Goal: Information Seeking & Learning: Check status

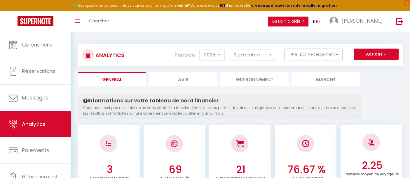
select select "2025"
click at [264, 54] on select "[PERSON_NAME] Mars Avril Mai Juin Juillet Août Septembre Octobre Novembre Décem…" at bounding box center [252, 55] width 47 height 12
select select "6"
click at [230, 49] on select "[PERSON_NAME] Mars Avril Mai Juin Juillet Août Septembre Octobre Novembre Décem…" at bounding box center [252, 55] width 47 height 12
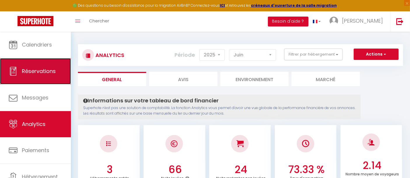
click at [59, 69] on link "Réservations" at bounding box center [35, 71] width 71 height 26
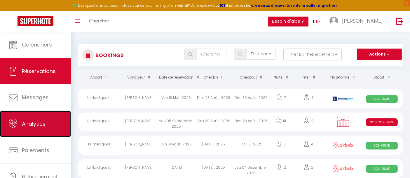
click at [42, 122] on span "Analytics" at bounding box center [34, 123] width 24 height 7
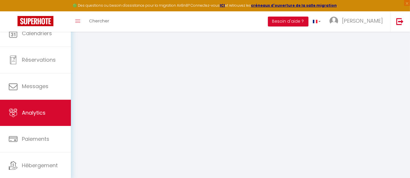
select select "2025"
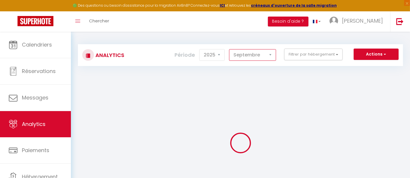
click at [268, 57] on select "[PERSON_NAME] Mars Avril Mai Juin Juillet Août Septembre Octobre Novembre Décem…" at bounding box center [252, 55] width 47 height 12
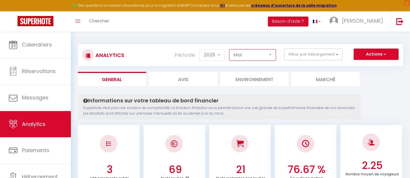
click at [230, 49] on select "[PERSON_NAME] Mars Avril Mai Juin Juillet Août Septembre Octobre Novembre Décem…" at bounding box center [252, 55] width 47 height 12
click at [257, 55] on select "[PERSON_NAME] Mars Avril Mai Juin Juillet Août Septembre Octobre Novembre Décem…" at bounding box center [252, 55] width 47 height 12
select select "9"
click at [230, 49] on select "[PERSON_NAME] Mars Avril Mai Juin Juillet Août Septembre Octobre Novembre Décem…" at bounding box center [252, 55] width 47 height 12
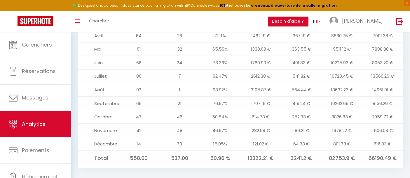
scroll to position [770, 0]
